Goal: Check status: Check status

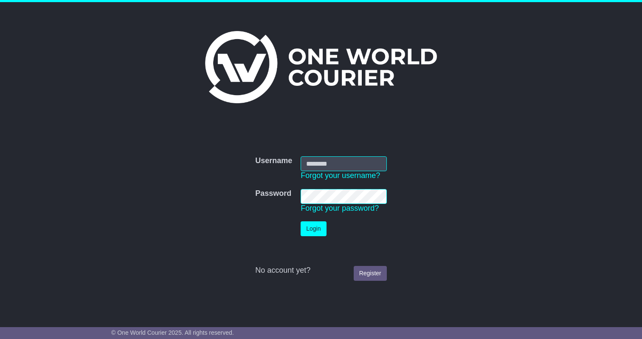
type input "**********"
click at [314, 231] on button "Login" at bounding box center [313, 228] width 25 height 15
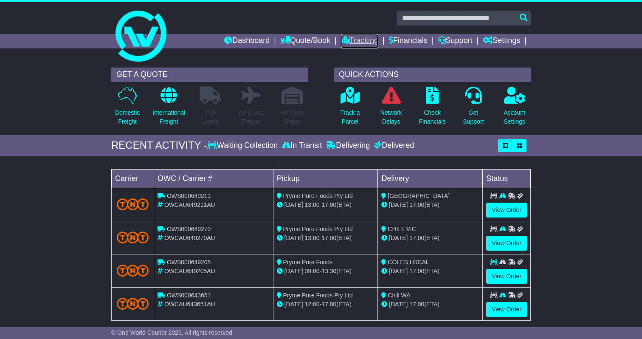
click at [341, 38] on icon at bounding box center [345, 40] width 8 height 8
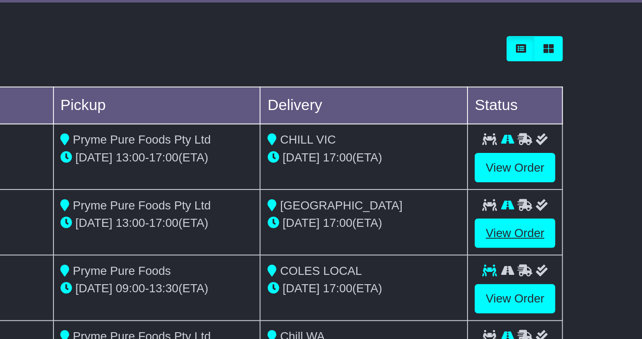
scroll to position [119, 0]
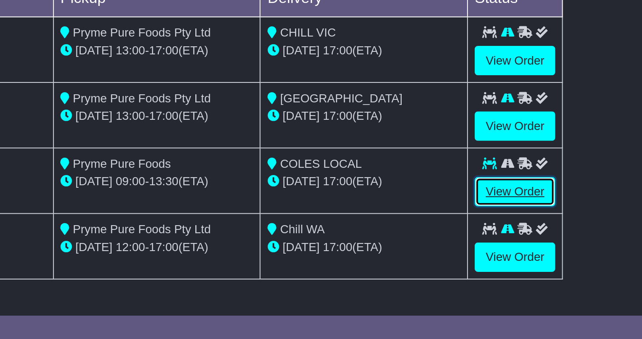
click at [515, 263] on link "View Order" at bounding box center [507, 264] width 41 height 15
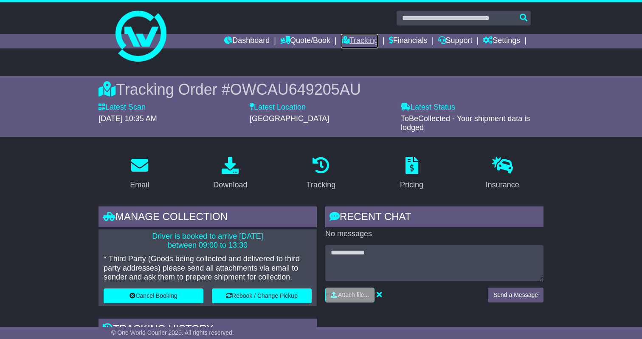
click at [341, 35] on link "Tracking" at bounding box center [359, 41] width 37 height 14
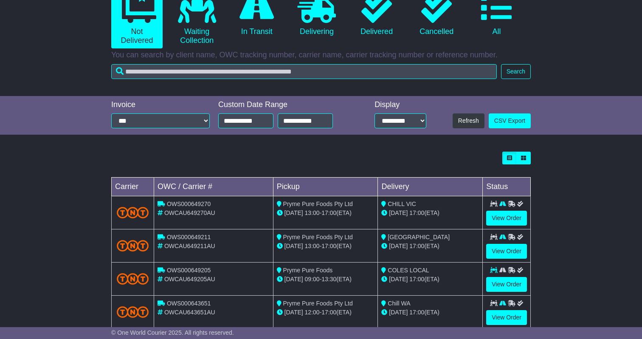
scroll to position [119, 0]
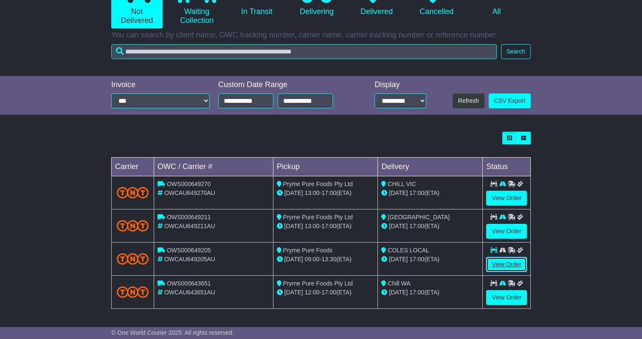
click at [516, 267] on link "View Order" at bounding box center [507, 264] width 41 height 15
